Goal: Transaction & Acquisition: Book appointment/travel/reservation

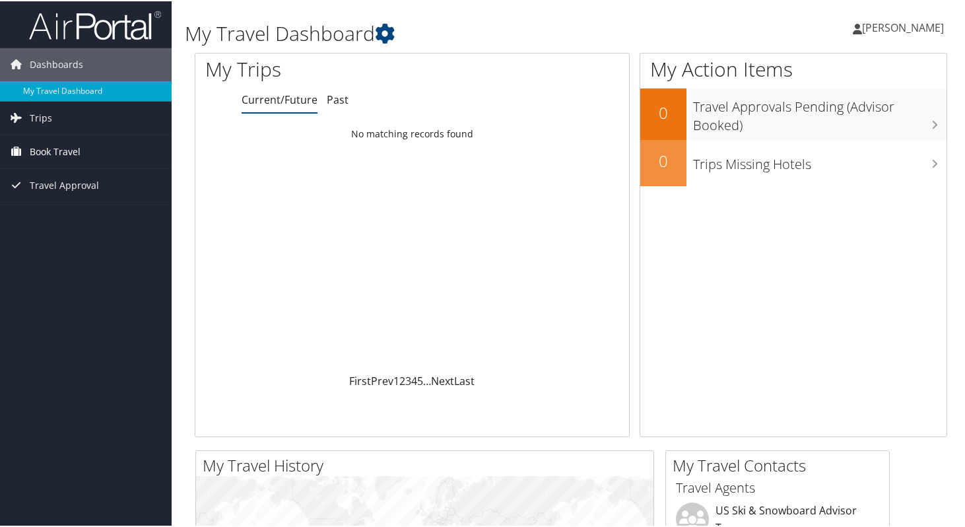
click at [76, 157] on span "Book Travel" at bounding box center [55, 150] width 51 height 33
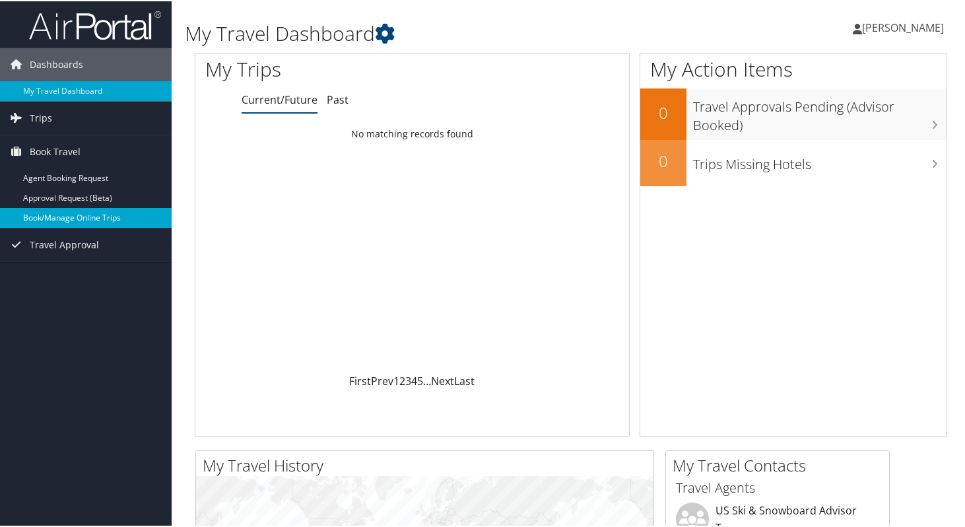
click at [75, 213] on link "Book/Manage Online Trips" at bounding box center [86, 217] width 172 height 20
